Goal: Check status: Check status

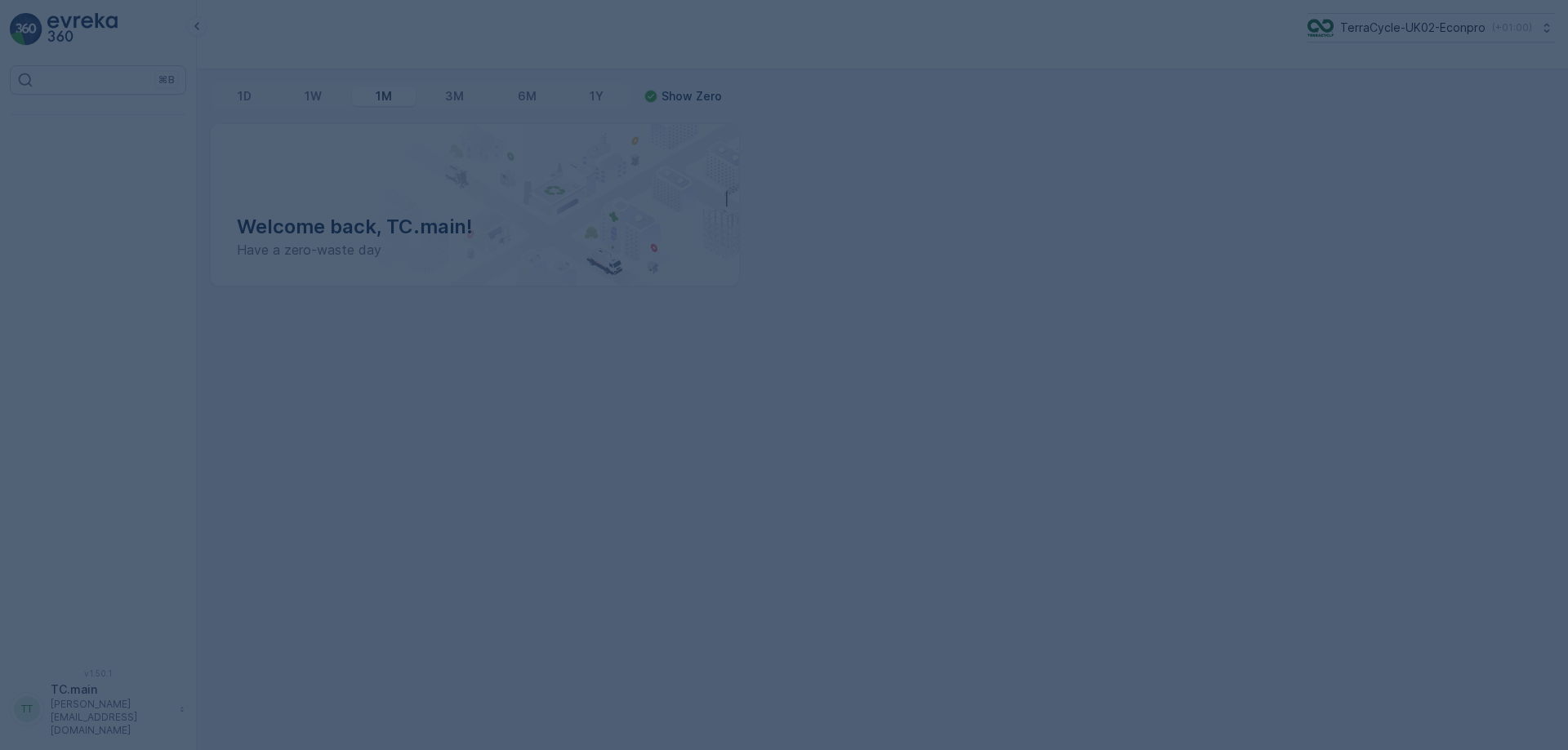
click at [1413, 35] on div at bounding box center [784, 375] width 1568 height 750
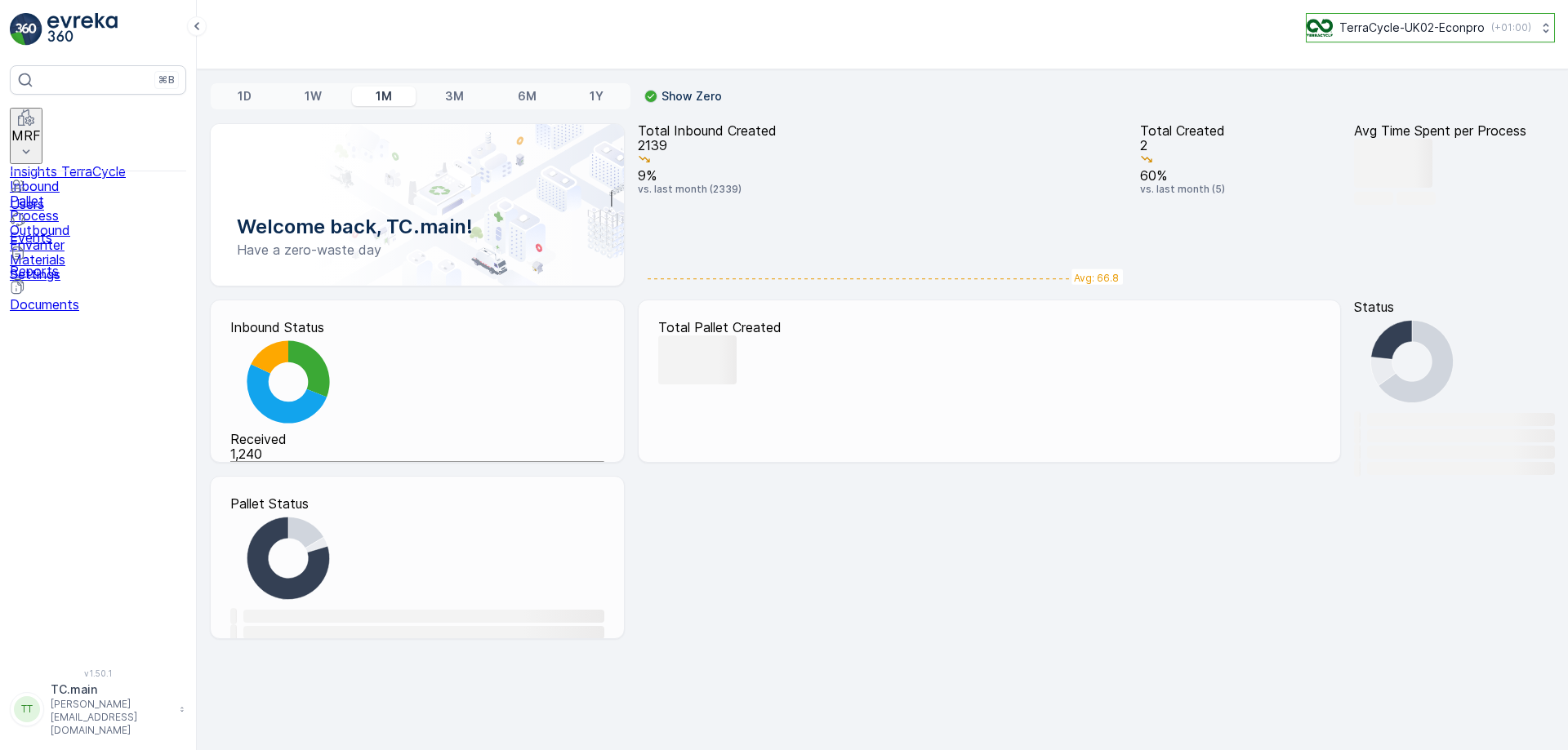
click at [1384, 35] on p "TerraCycle-UK02-Econpro" at bounding box center [1412, 27] width 146 height 16
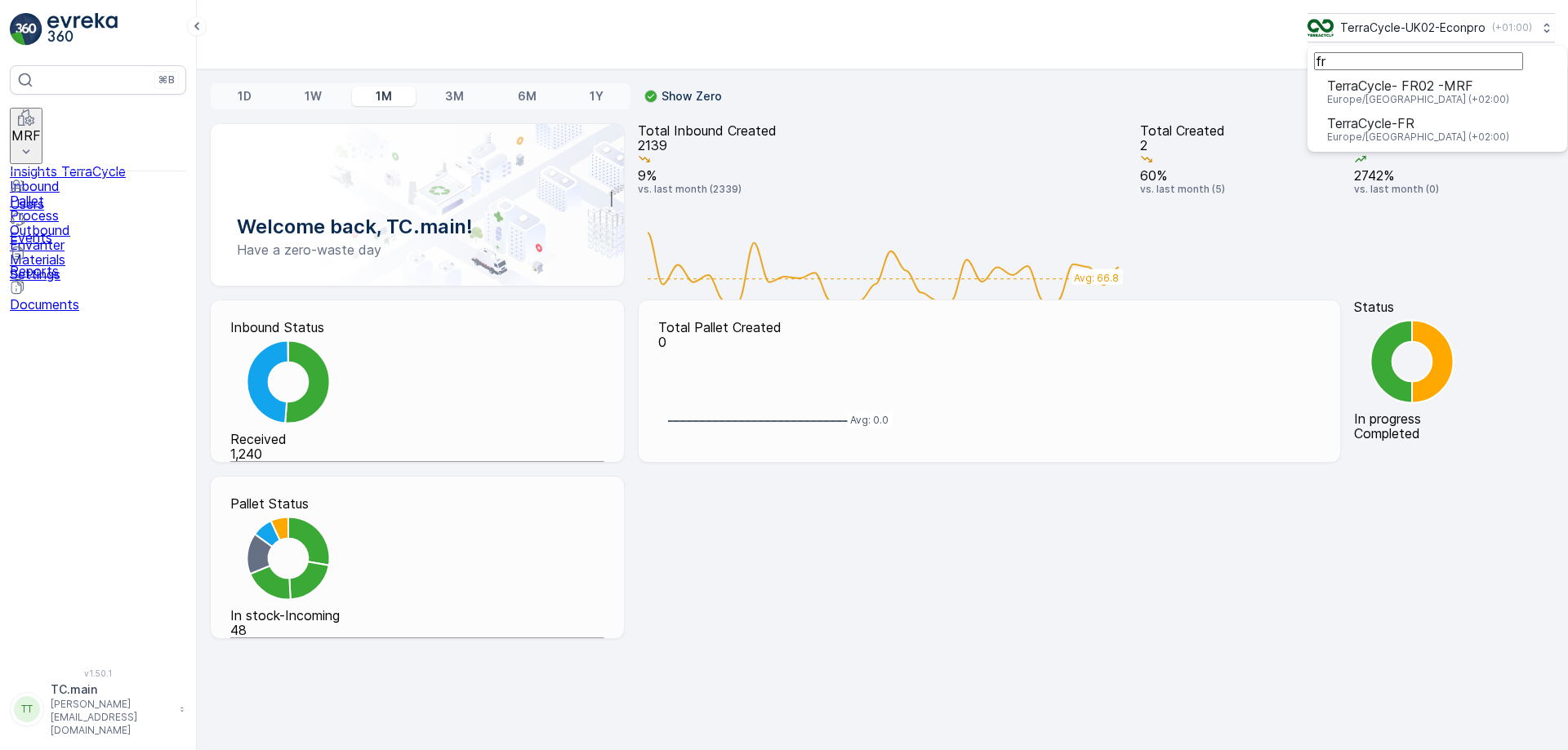
type input "fr"
click at [1365, 106] on span "Europe/[GEOGRAPHIC_DATA] (+02:00)" at bounding box center [1418, 99] width 182 height 13
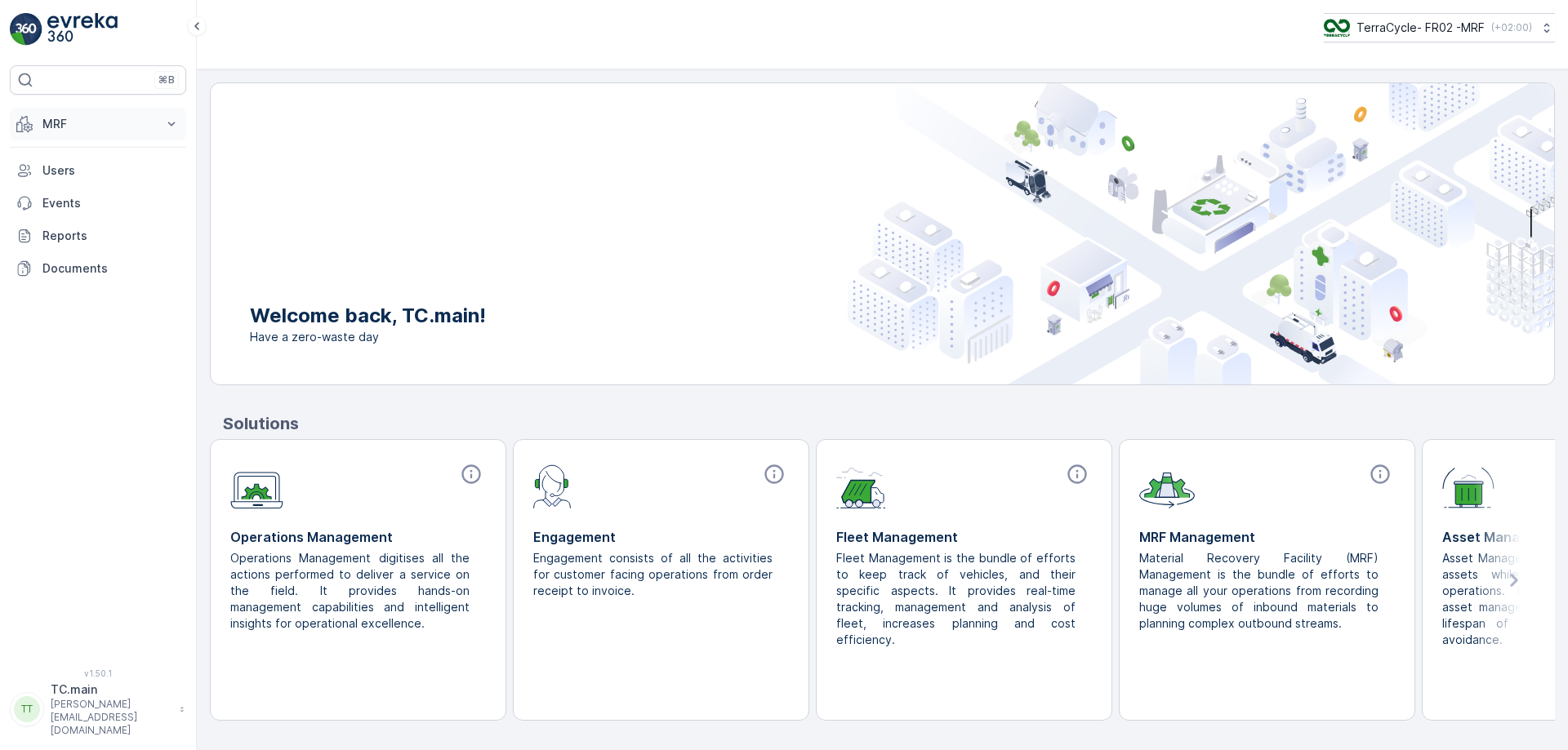
click at [149, 124] on p "MRF" at bounding box center [98, 123] width 111 height 16
click at [81, 203] on link "Palette" at bounding box center [111, 197] width 151 height 23
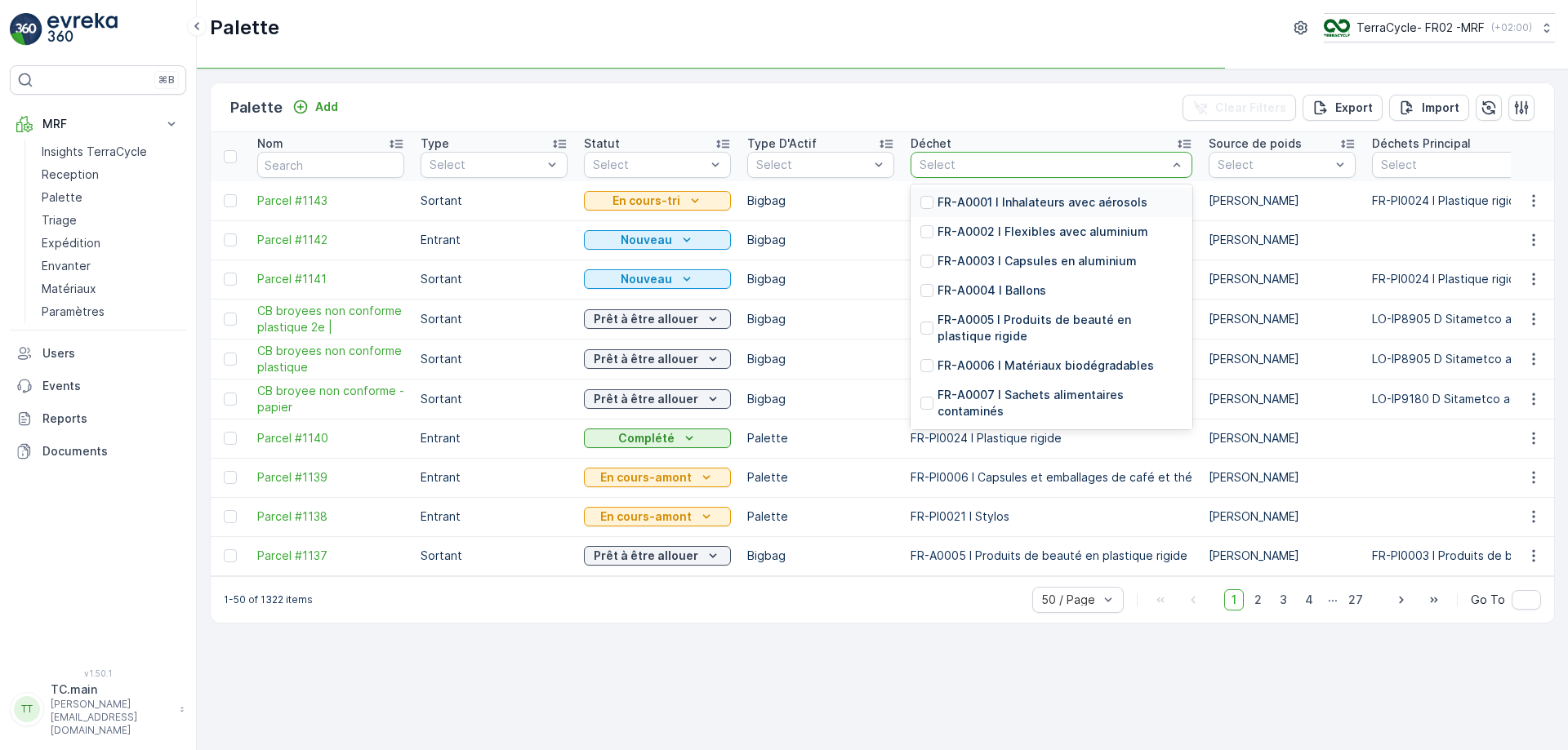
type input "5"
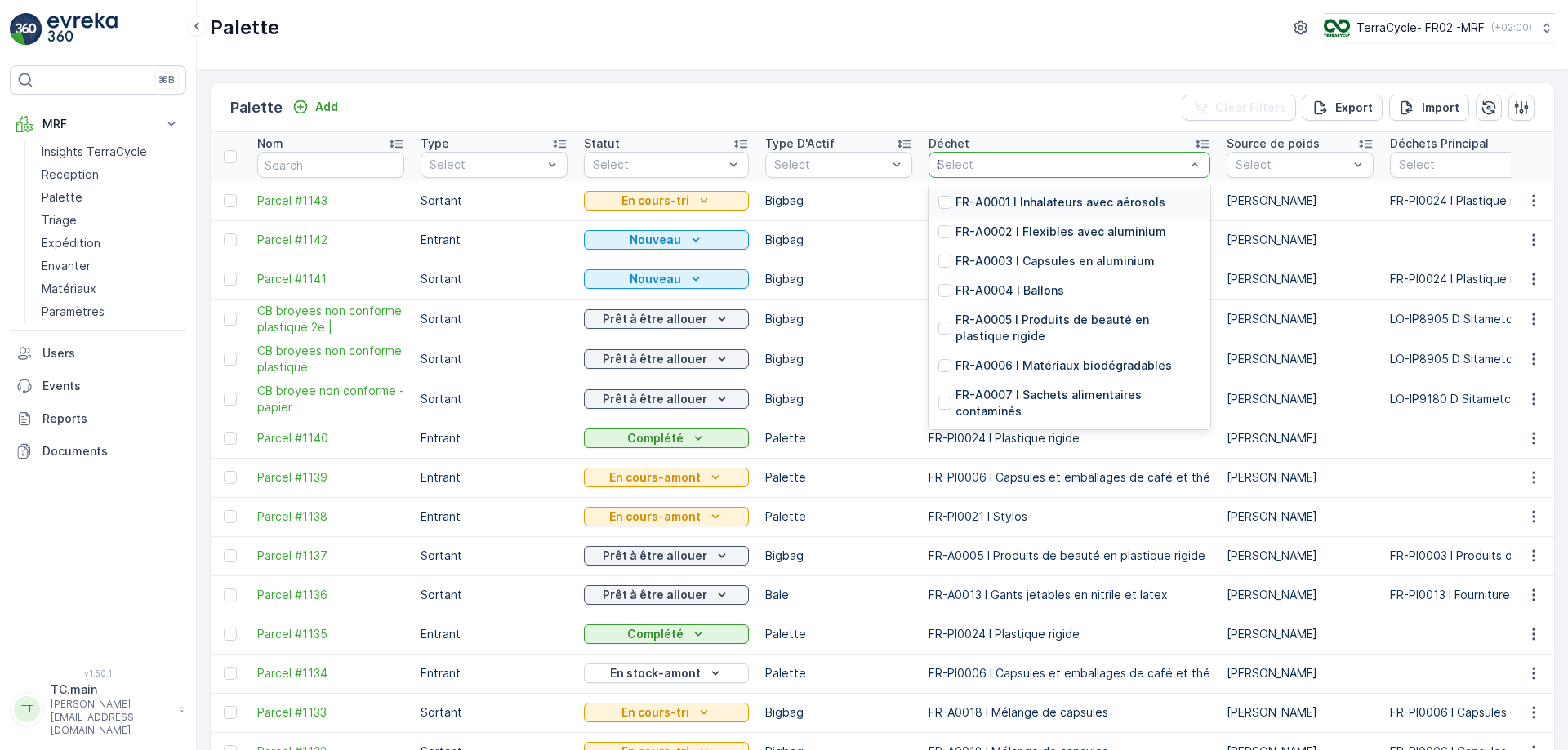
type input "50"
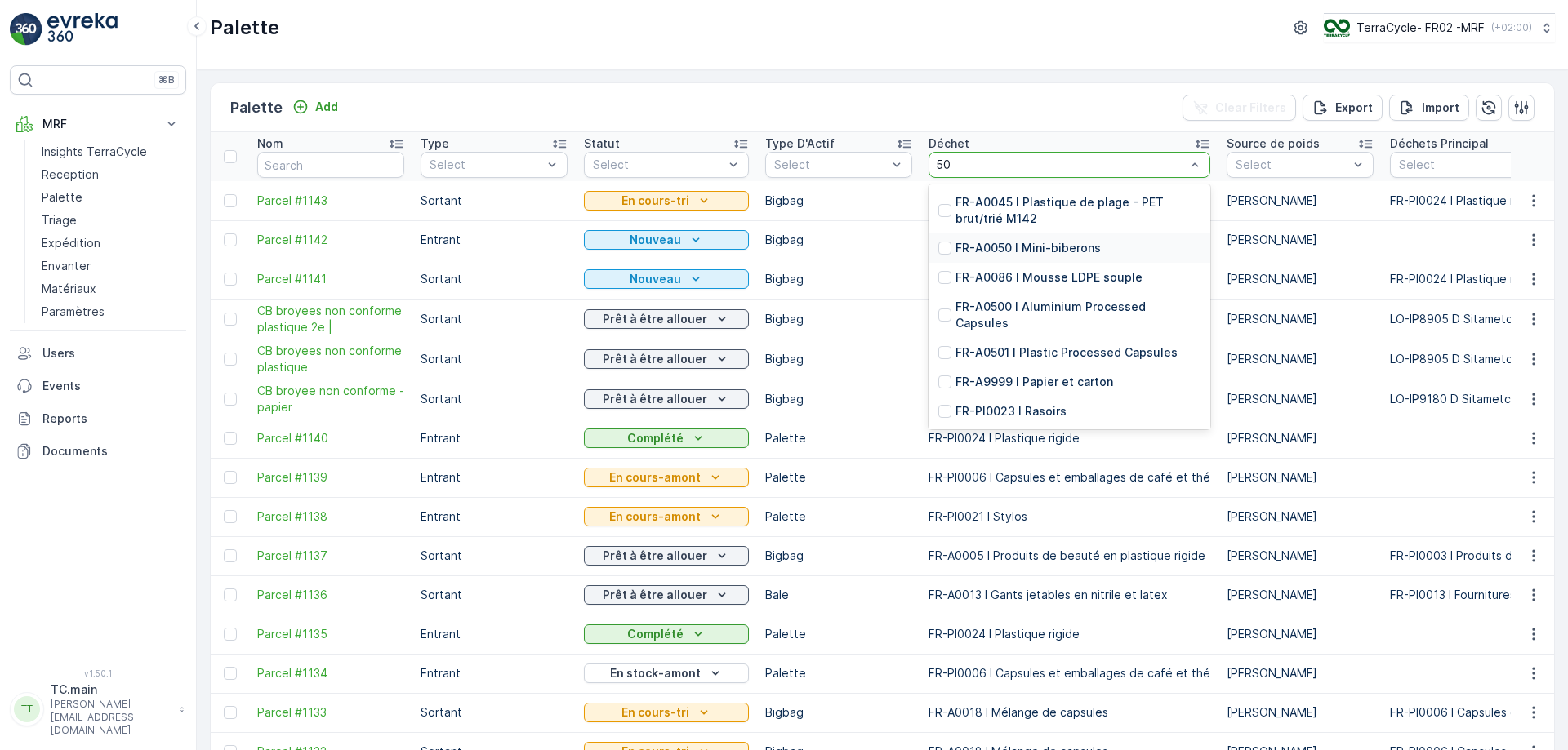
click at [984, 248] on p "FR-A0050 I Mini-biberons" at bounding box center [1028, 248] width 146 height 16
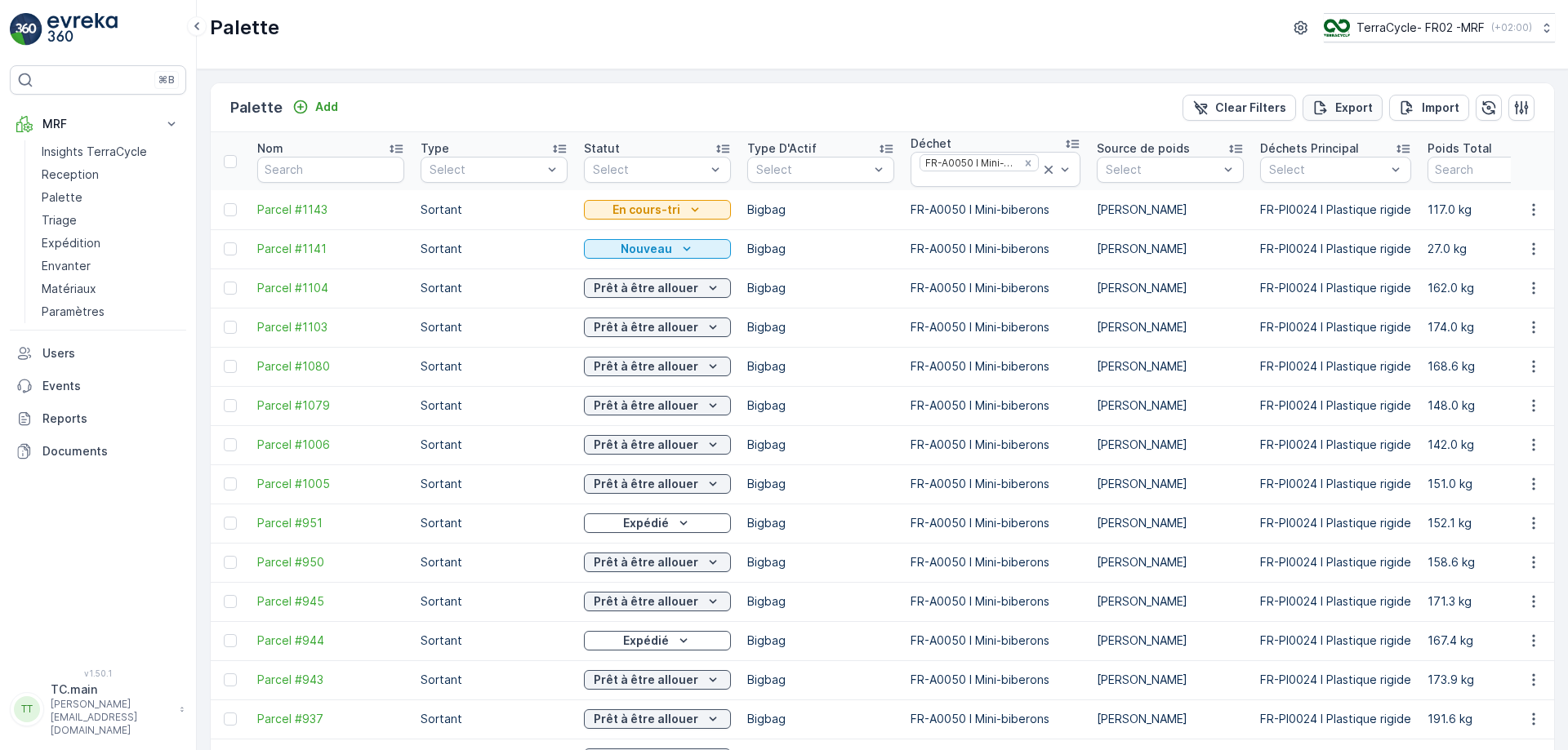
click at [1344, 108] on p "Export" at bounding box center [1354, 107] width 37 height 16
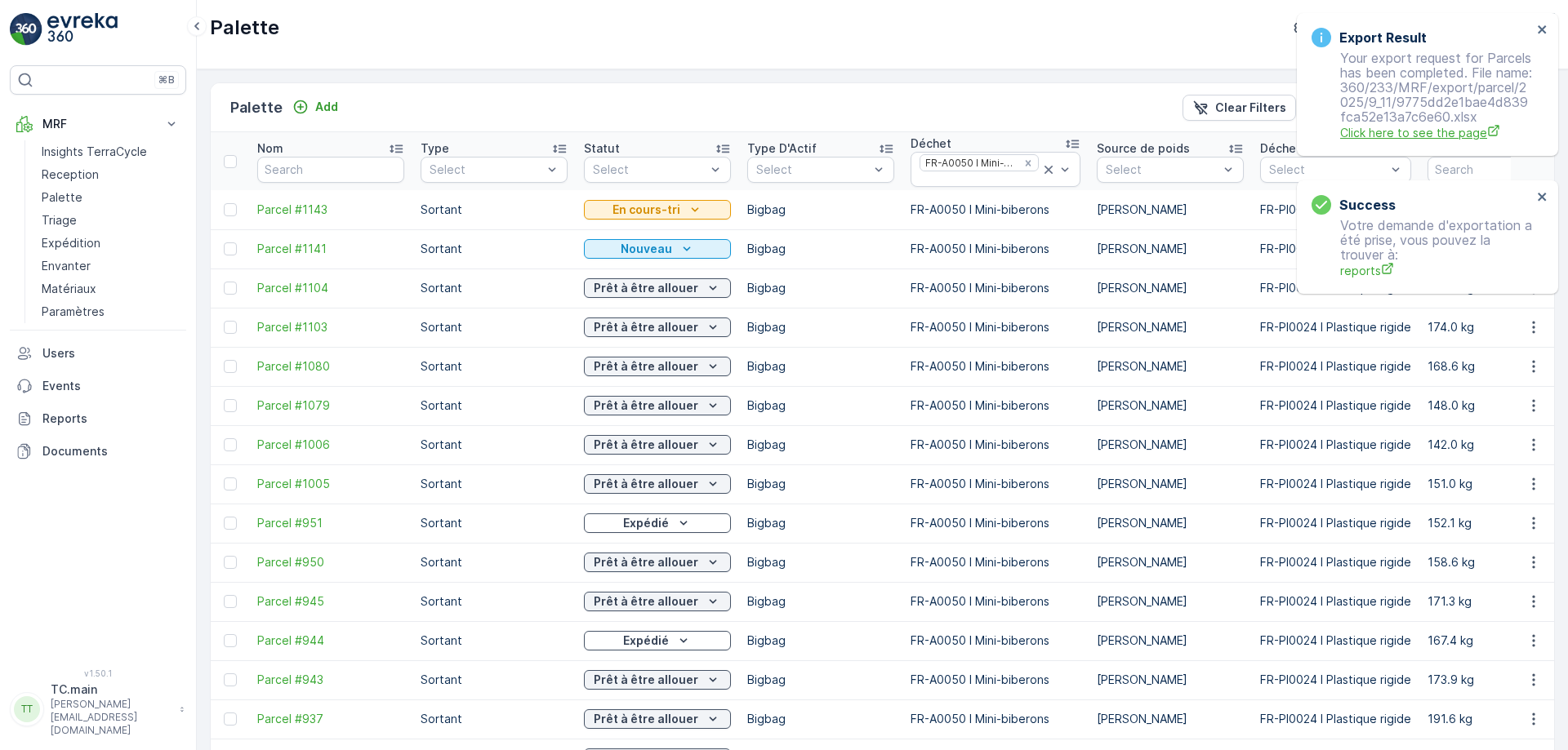
click at [1439, 142] on span "Click here to see the page" at bounding box center [1436, 133] width 191 height 17
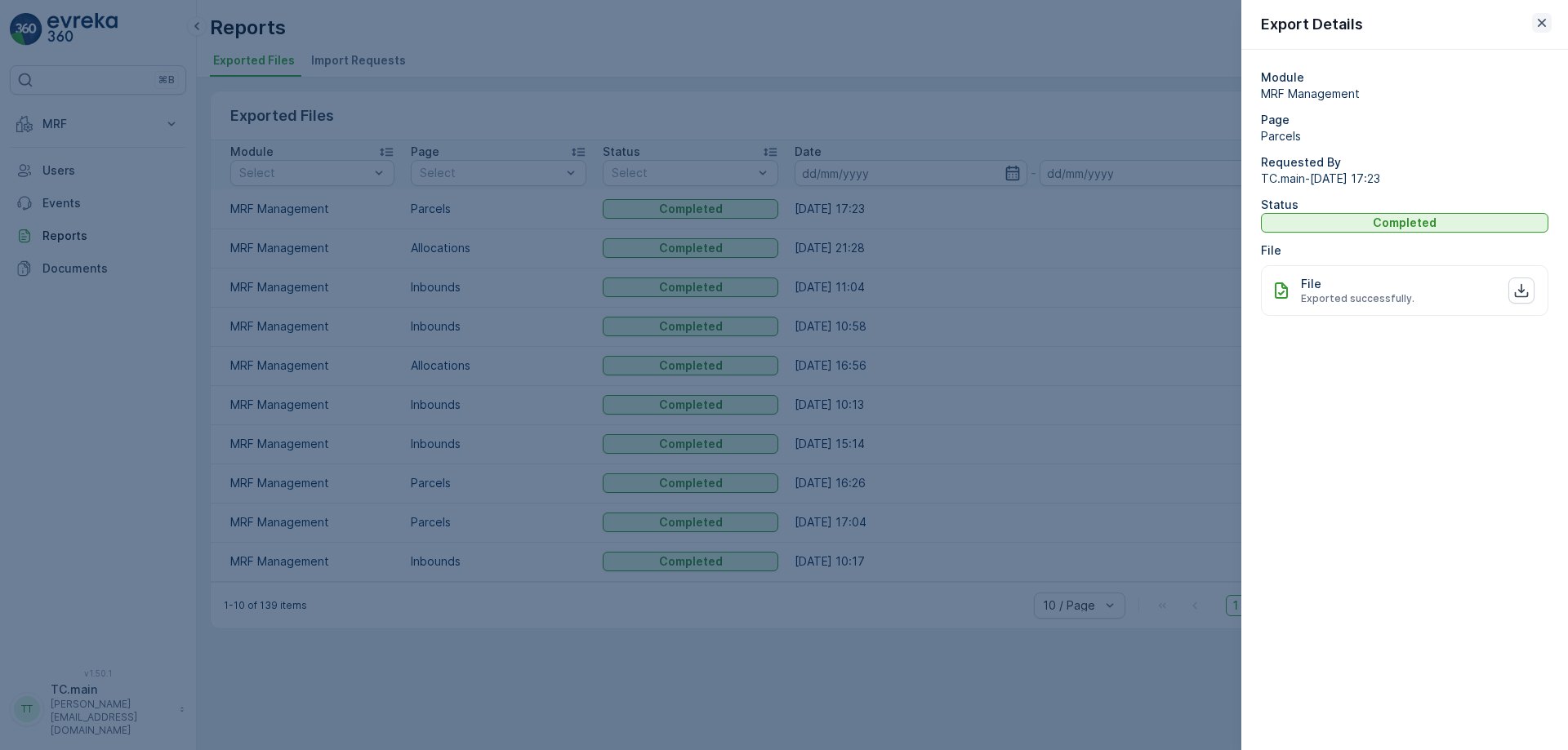
click at [1542, 20] on icon "button" at bounding box center [1541, 22] width 16 height 16
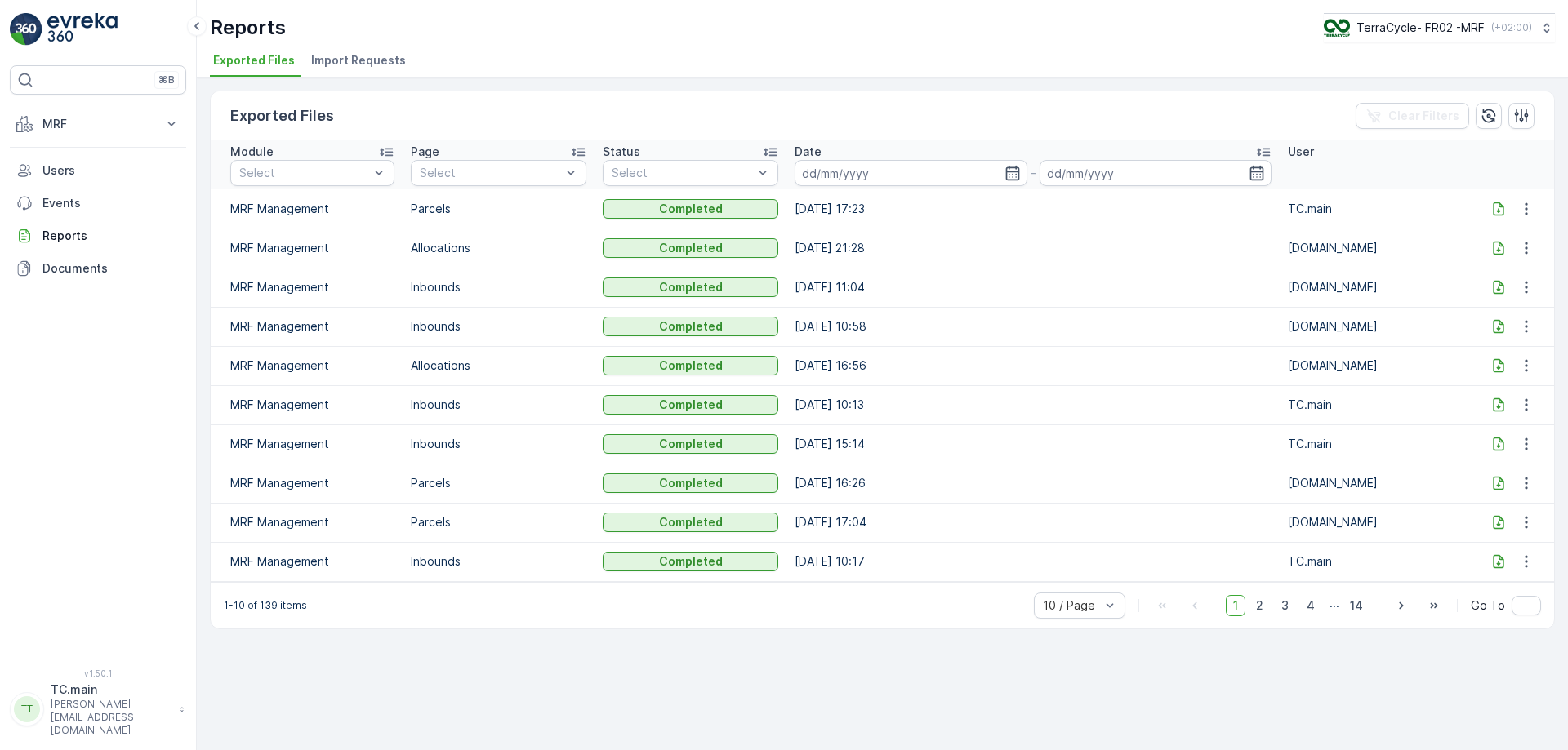
click at [1500, 209] on icon at bounding box center [1498, 209] width 16 height 16
click at [1463, 38] on button "TerraCycle- FR02 -MRF ( +02:00 )" at bounding box center [1438, 28] width 233 height 30
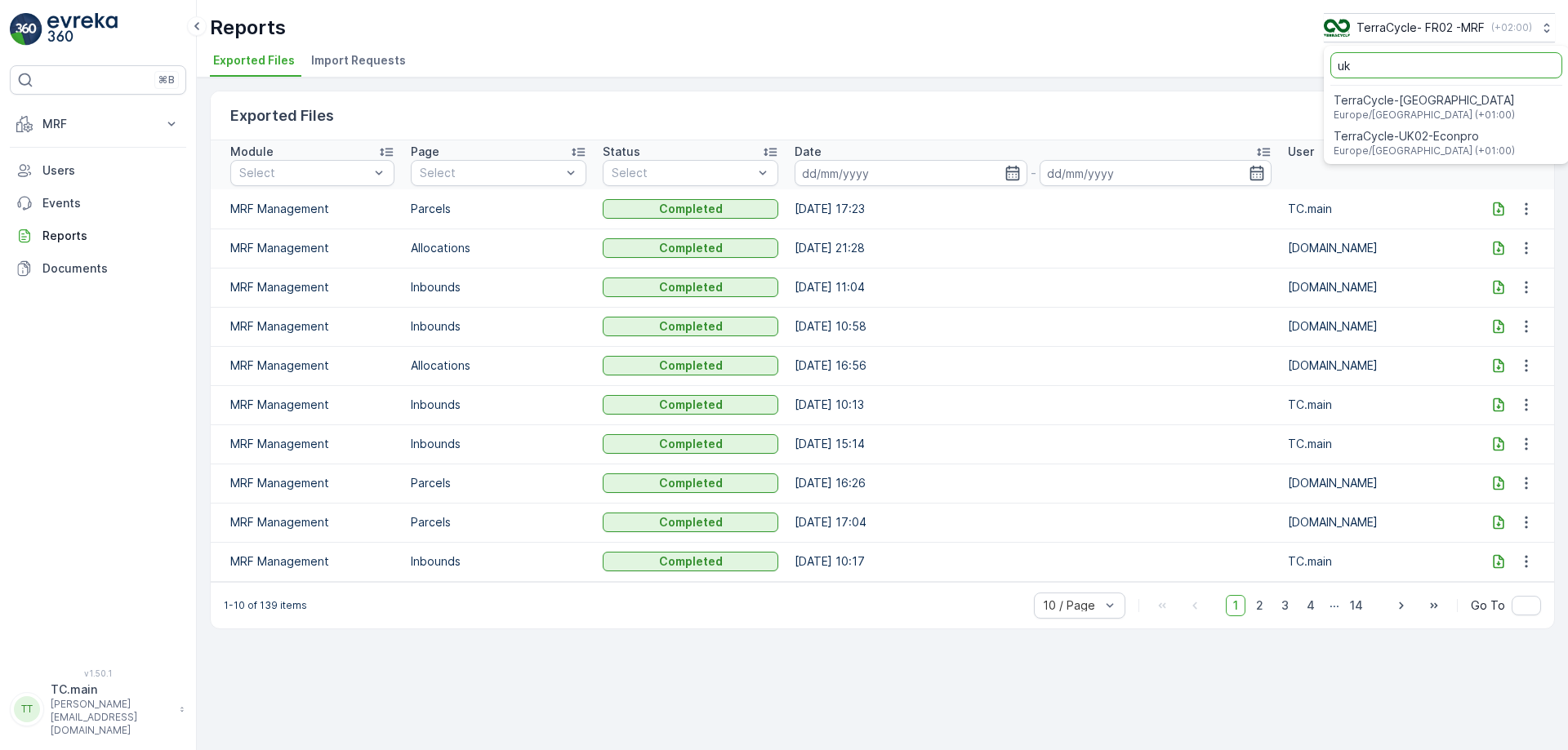
drag, startPoint x: 1388, startPoint y: 64, endPoint x: 1266, endPoint y: 75, distance: 122.5
click at [1266, 75] on div "Reports TerraCycle- FR02 -MRF ( +02:00 ) uk TerraCycle-UK Europe/London (+01:00…" at bounding box center [883, 38] width 1371 height 77
type input "nl"
click at [1345, 108] on span "Europe/Amsterdam (+02:00)" at bounding box center [1424, 115] width 182 height 13
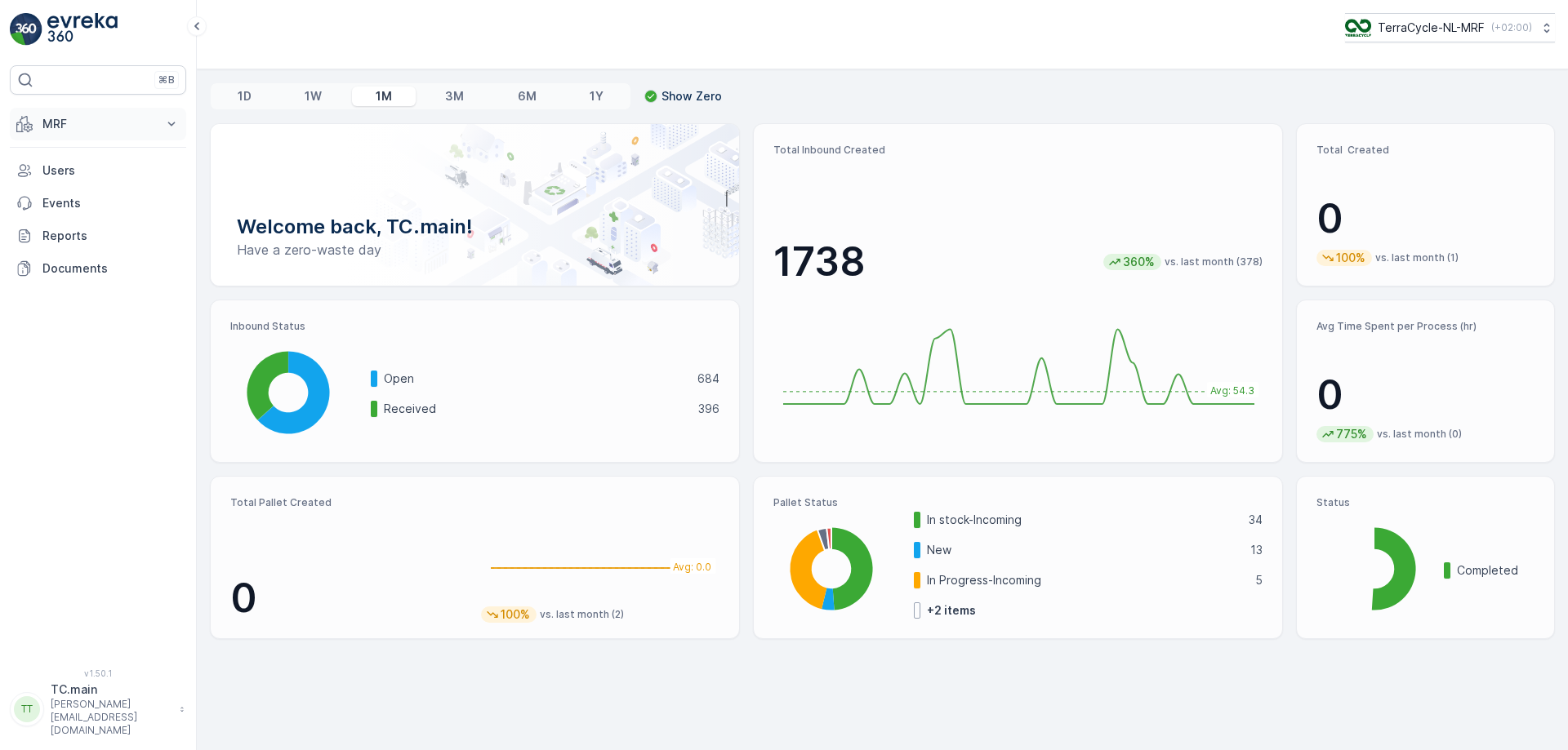
click at [120, 121] on p "MRF" at bounding box center [98, 123] width 111 height 16
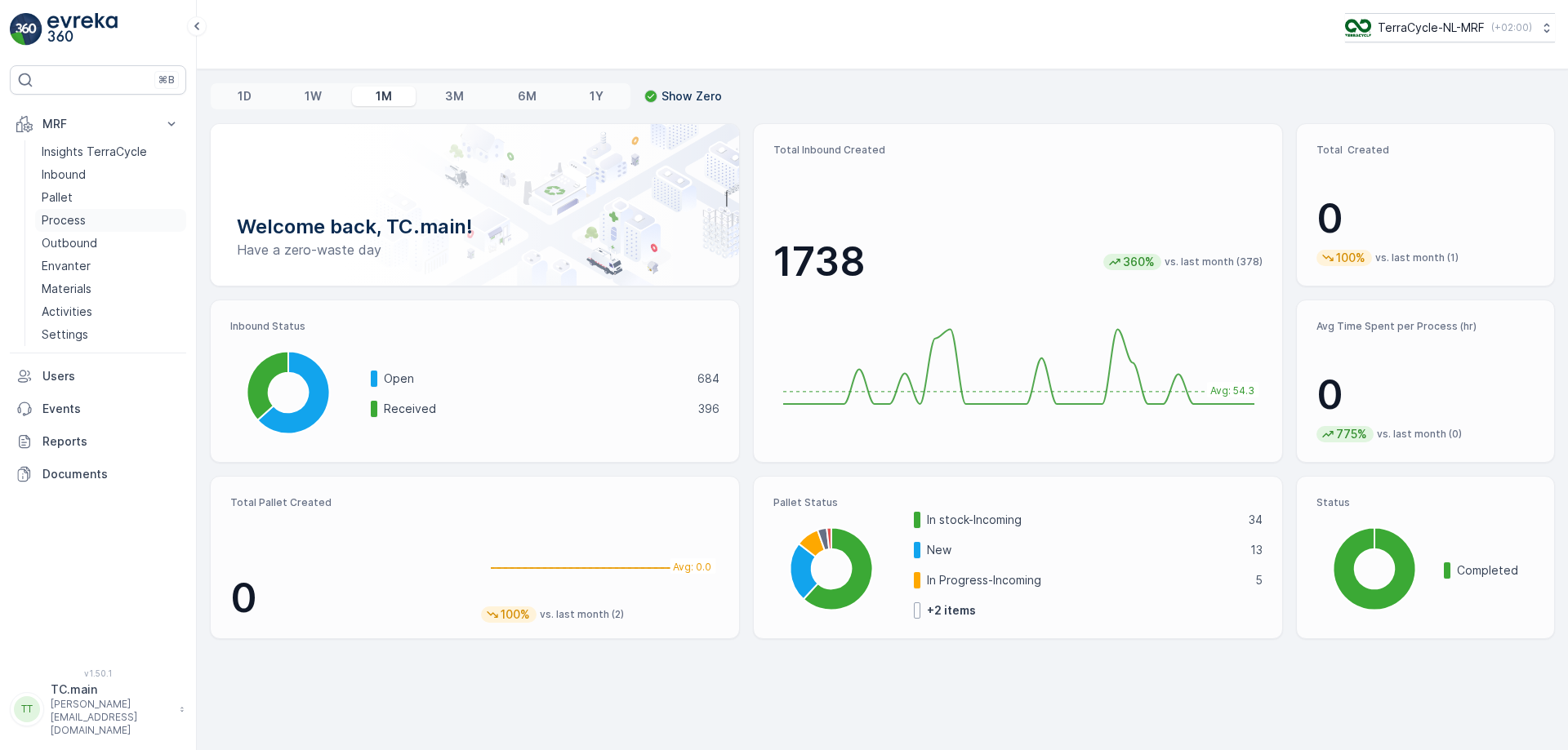
click at [79, 214] on p "Process" at bounding box center [64, 220] width 44 height 16
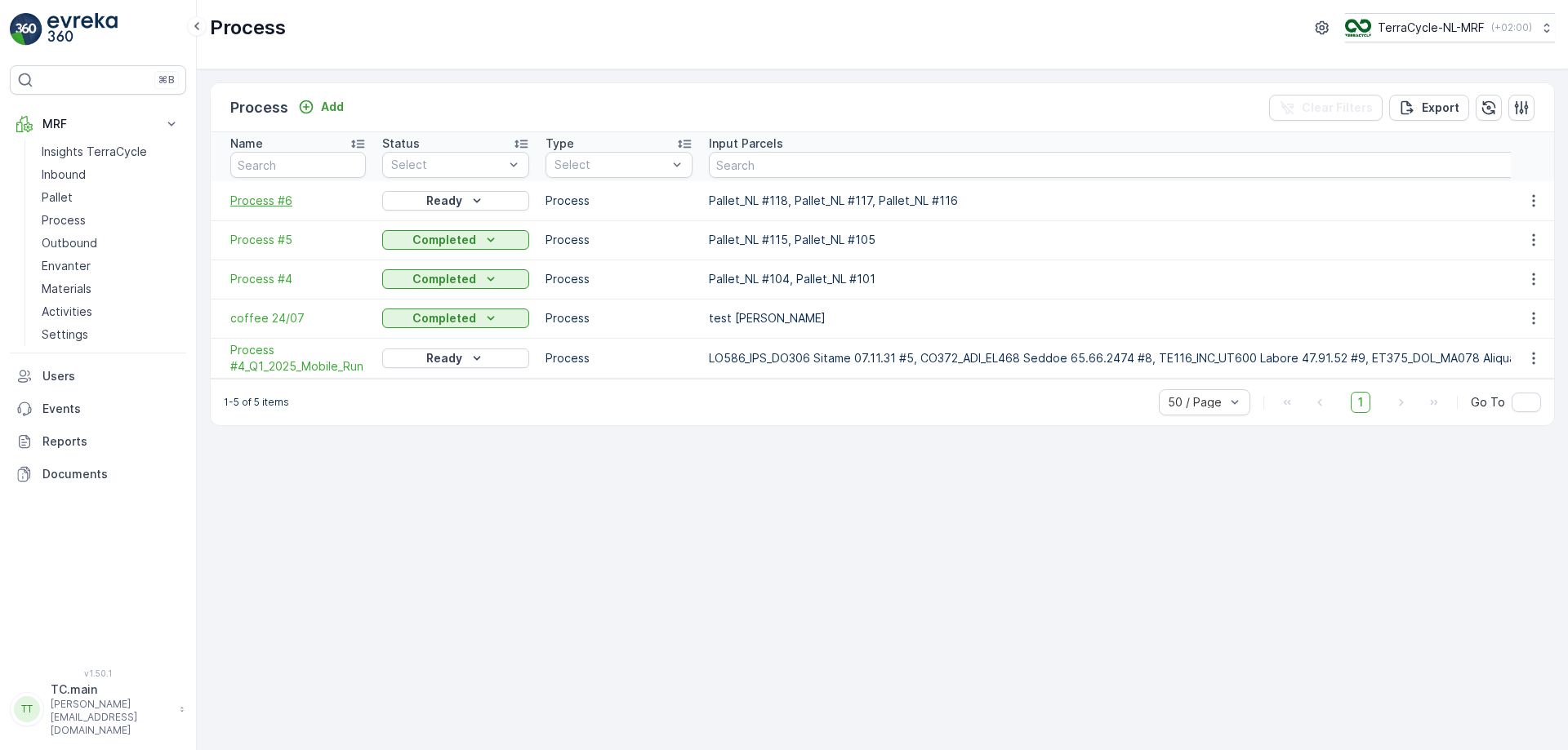
click at [261, 200] on span "Process #6" at bounding box center [299, 200] width 136 height 16
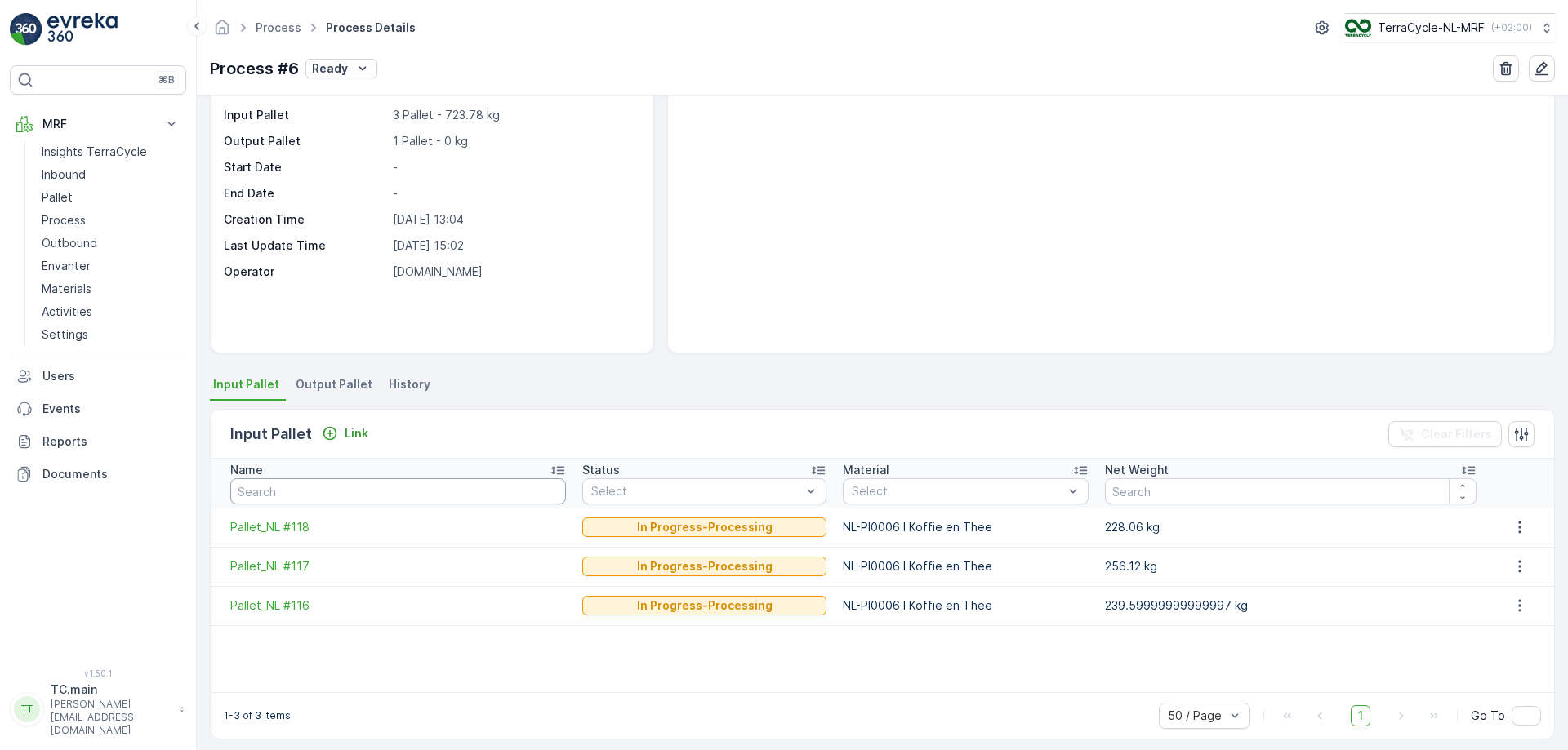
scroll to position [92, 0]
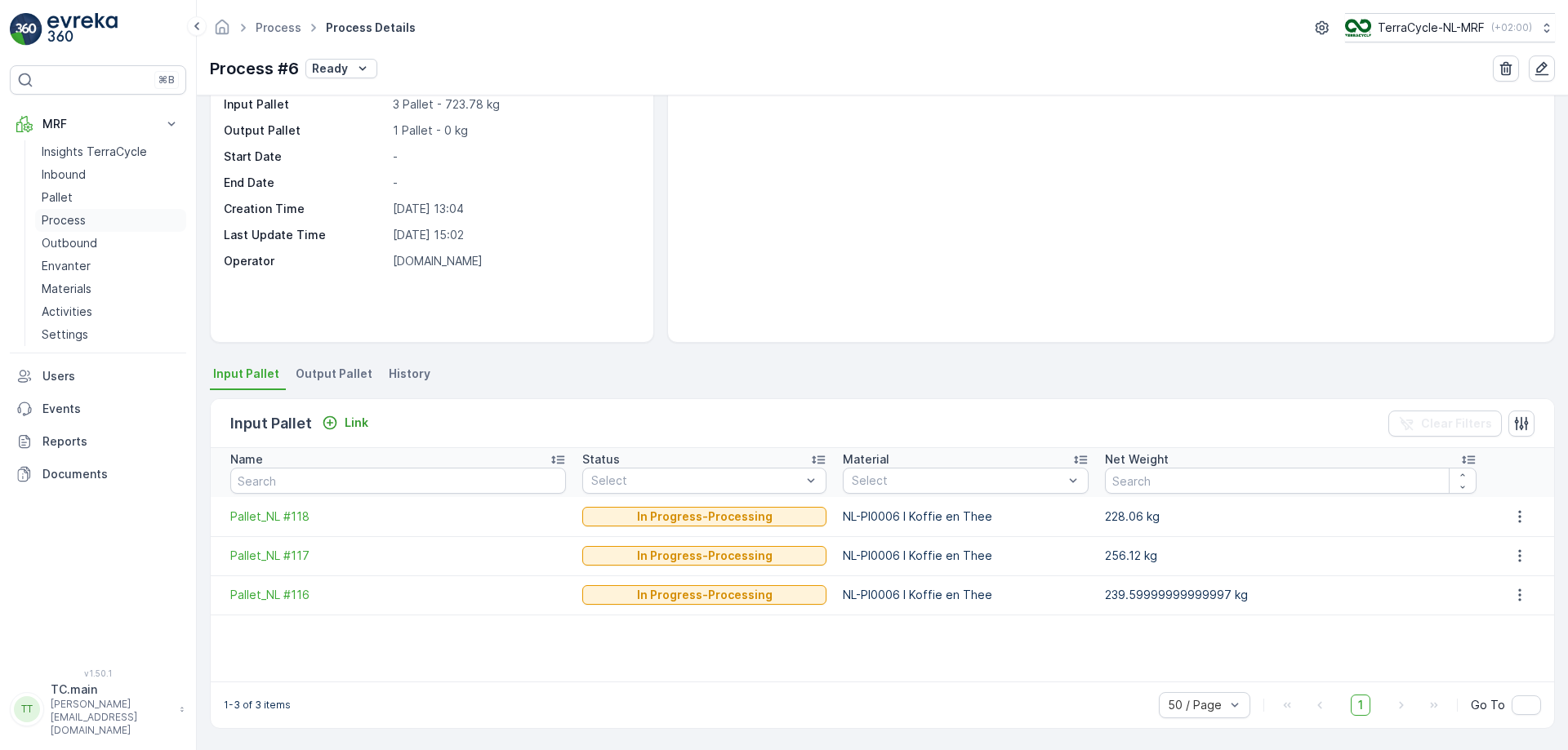
click at [93, 219] on link "Process" at bounding box center [111, 220] width 151 height 23
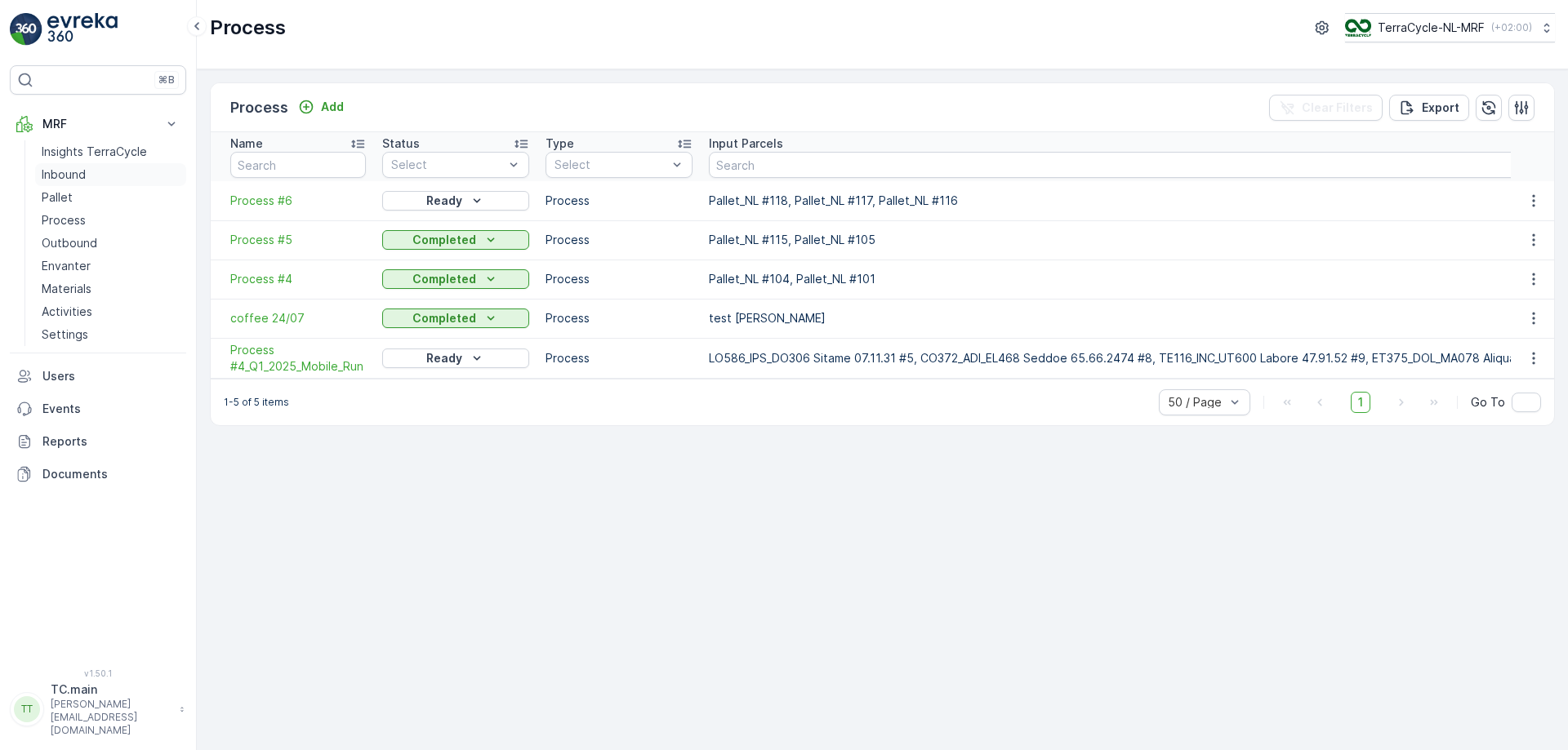
click at [104, 181] on link "Inbound" at bounding box center [111, 175] width 151 height 23
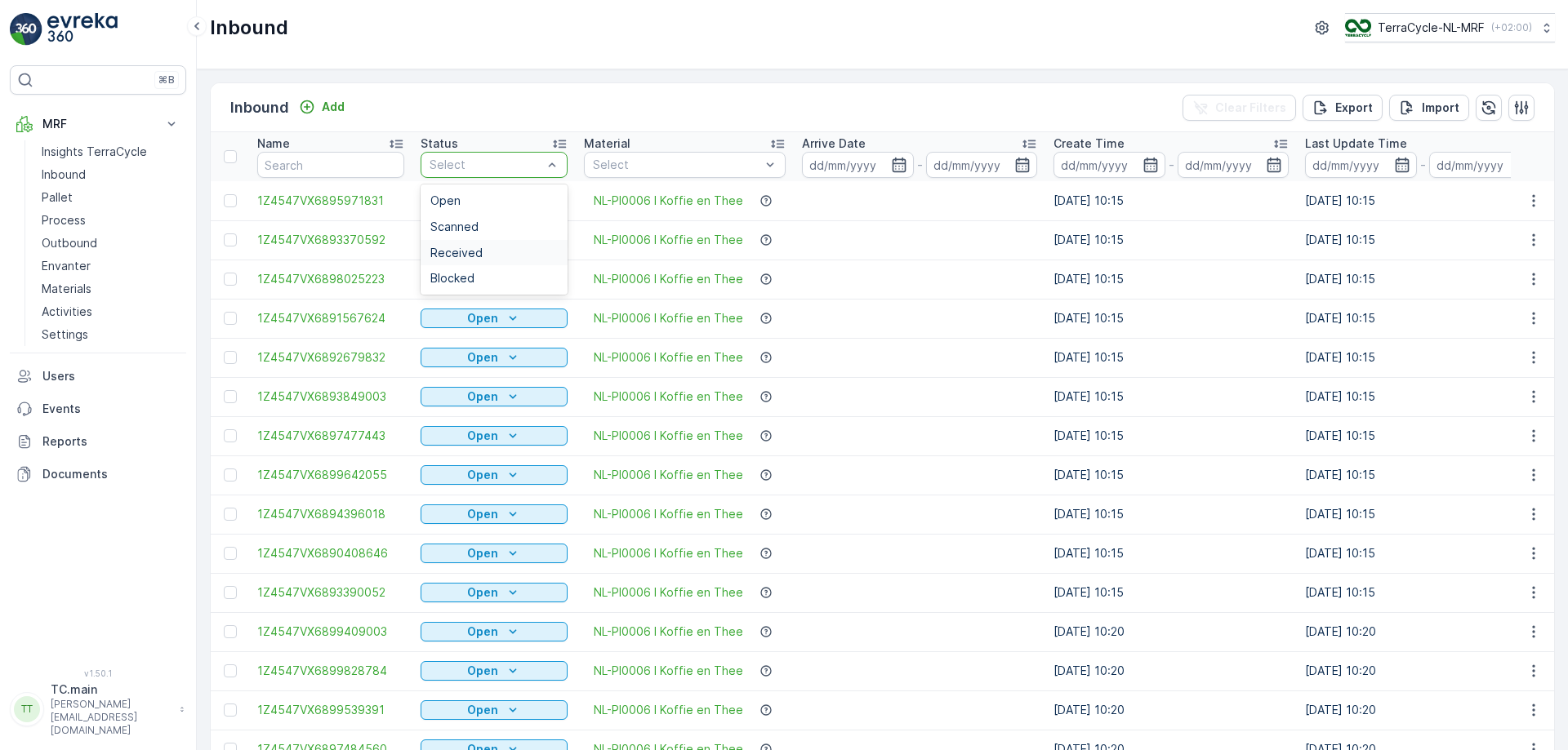
click at [486, 250] on div "Received" at bounding box center [494, 254] width 127 height 13
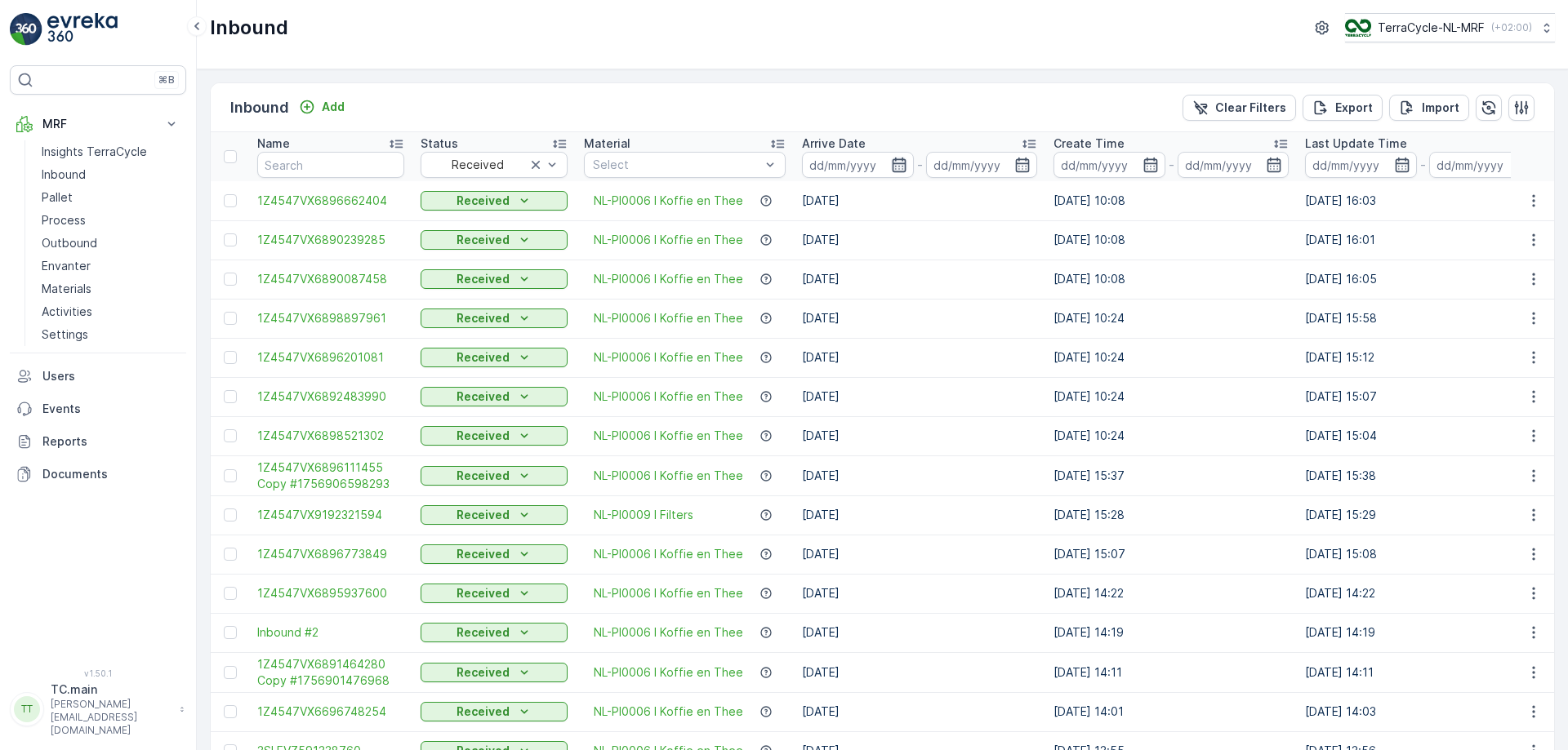
click at [891, 166] on icon "button" at bounding box center [899, 165] width 16 height 16
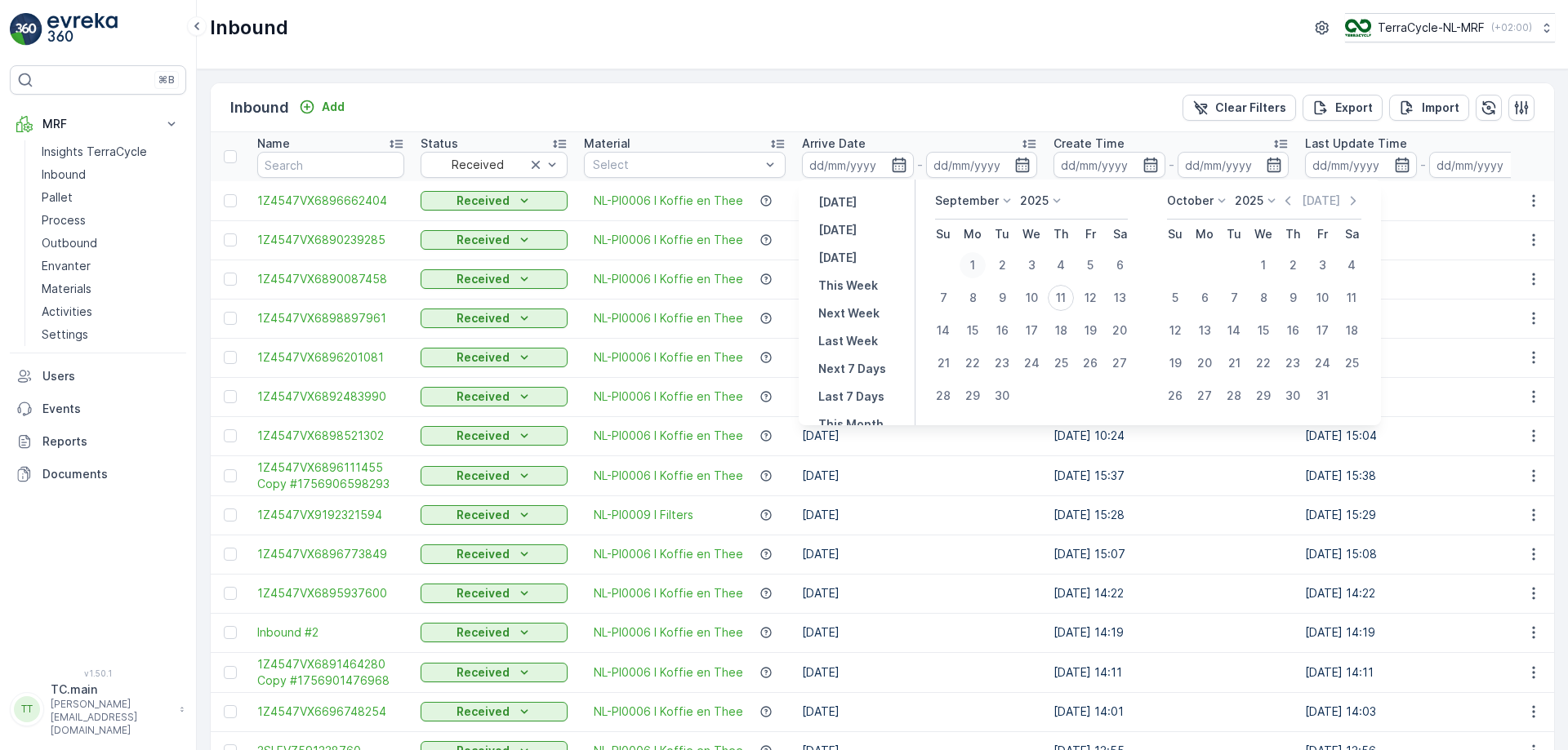
click at [973, 265] on div "1" at bounding box center [972, 265] width 26 height 26
type input "01.09.2025"
click at [973, 265] on div "1" at bounding box center [972, 265] width 26 height 26
type input "01.09.2025"
click at [972, 258] on div "1" at bounding box center [972, 265] width 26 height 26
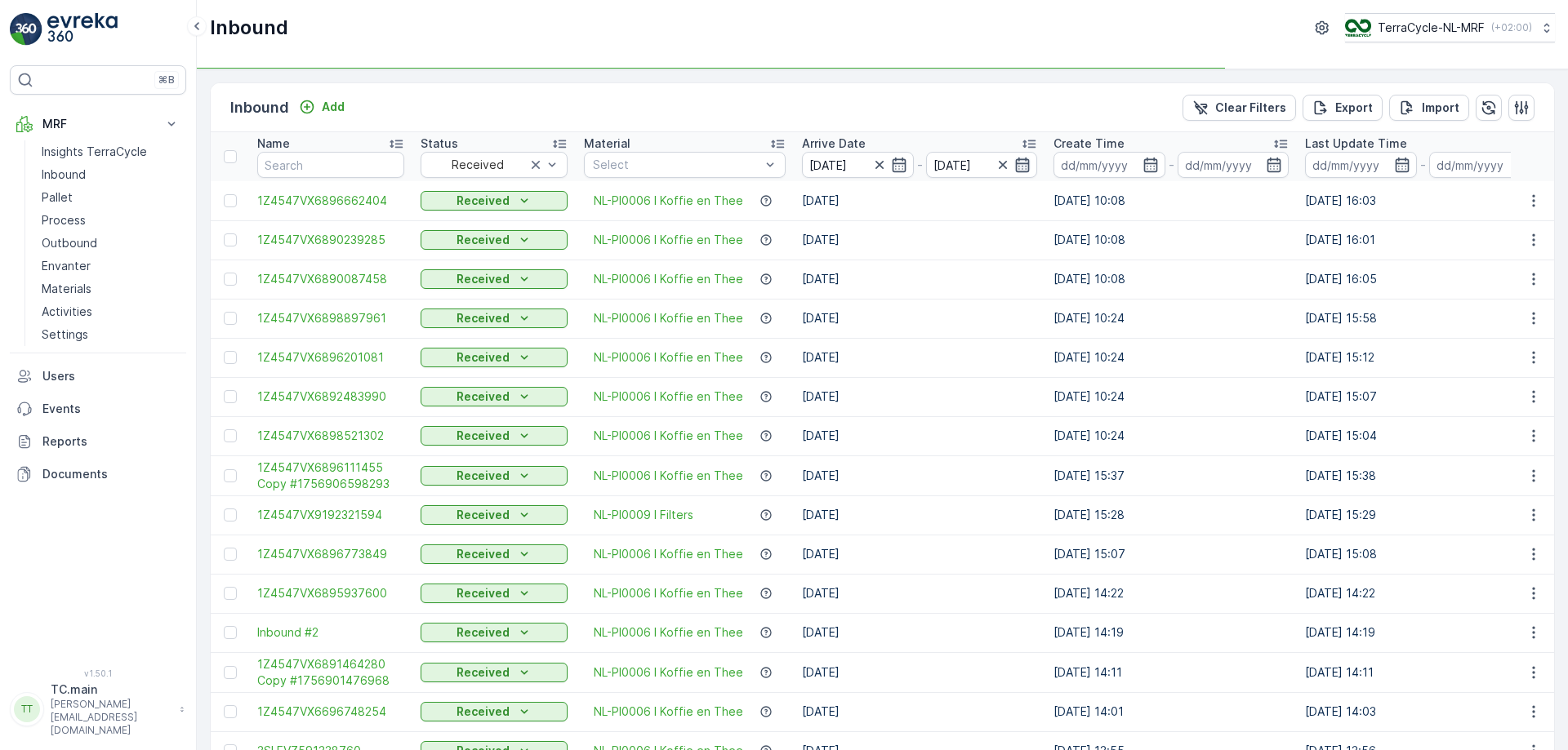
click at [1017, 167] on icon "button" at bounding box center [1022, 165] width 16 height 16
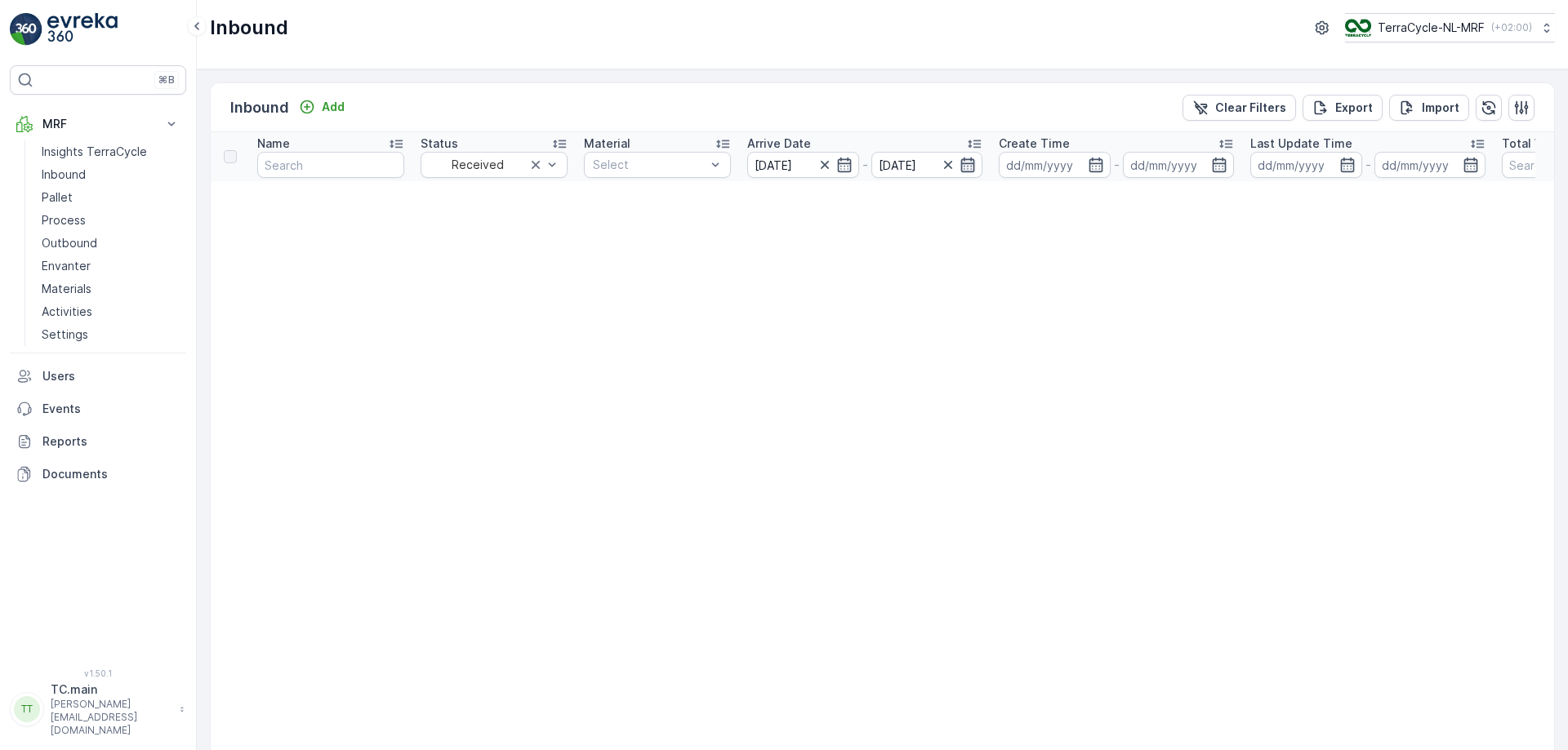
click at [971, 160] on icon "button" at bounding box center [968, 165] width 14 height 14
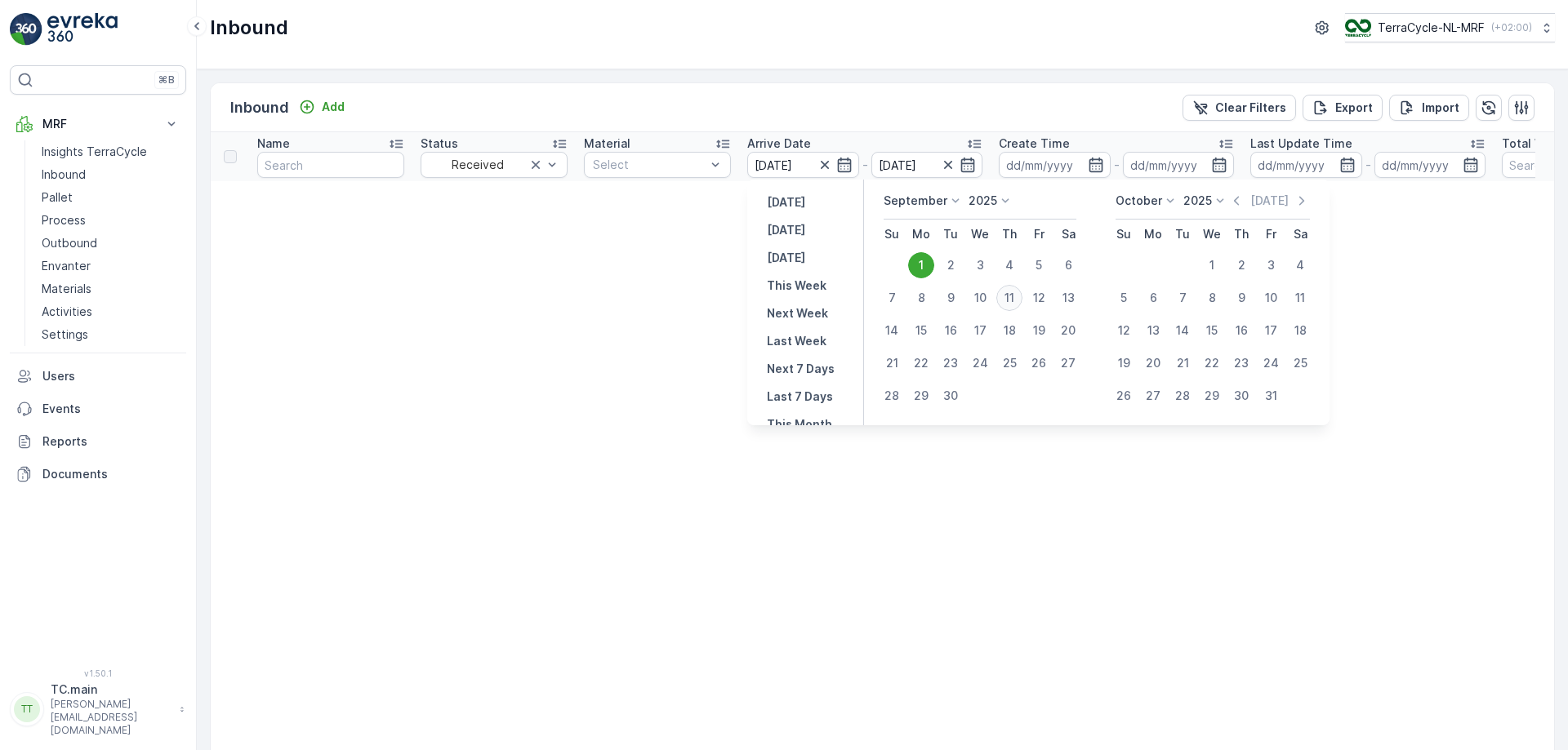
click at [1009, 295] on div "11" at bounding box center [1009, 298] width 26 height 26
type input "11.09.2025"
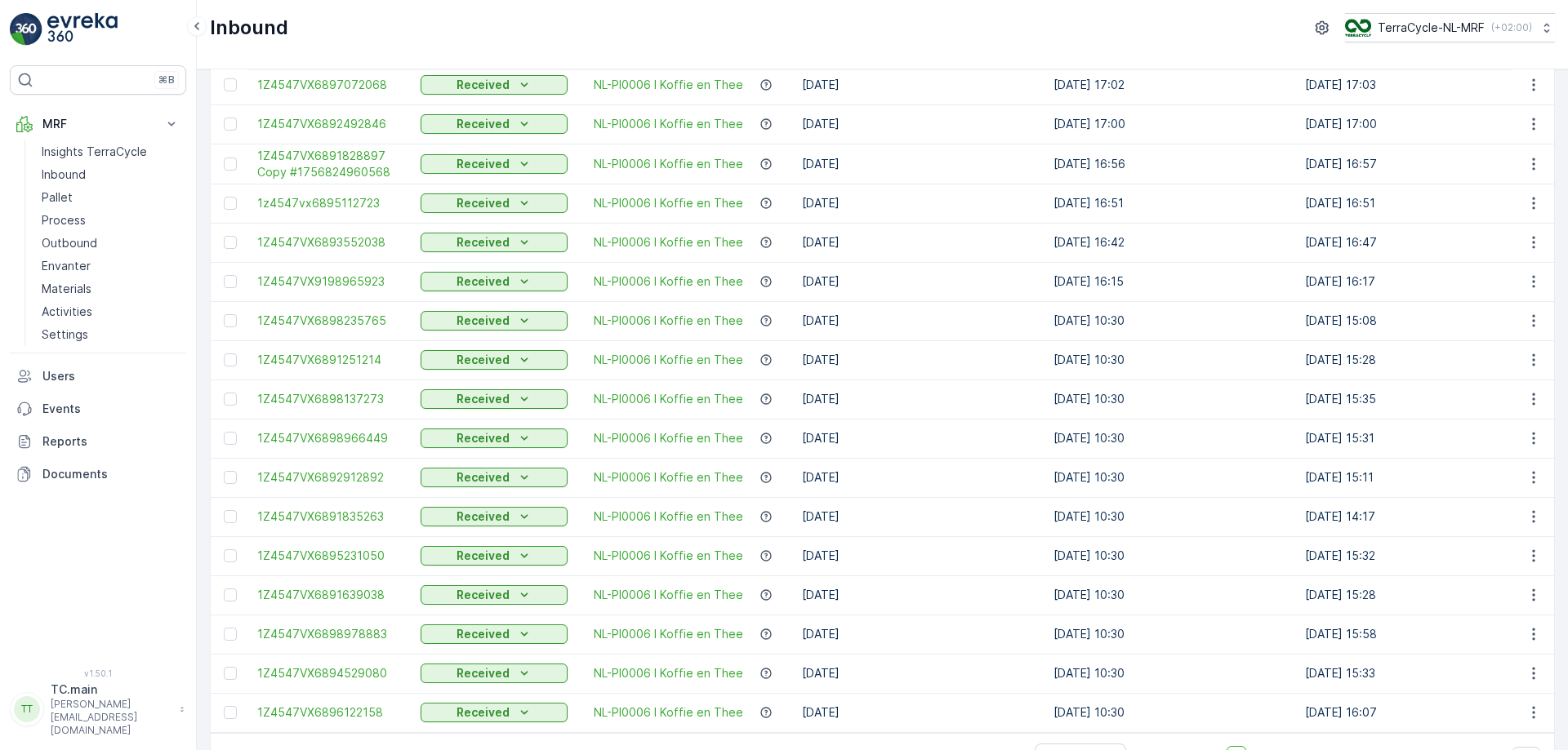
scroll to position [1467, 0]
